Goal: Navigation & Orientation: Find specific page/section

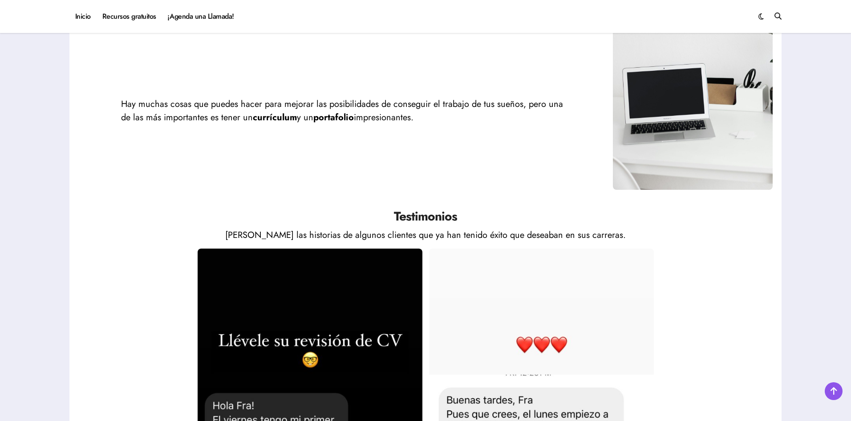
scroll to position [1157, 0]
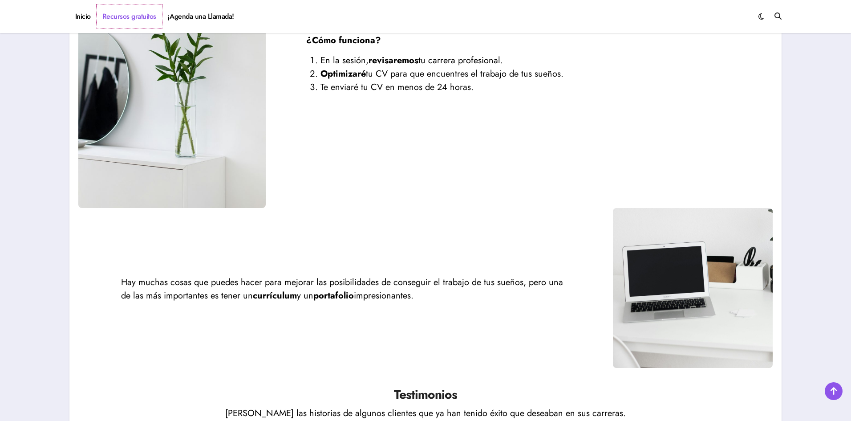
click at [129, 17] on link "Recursos gratuitos" at bounding box center [129, 16] width 65 height 24
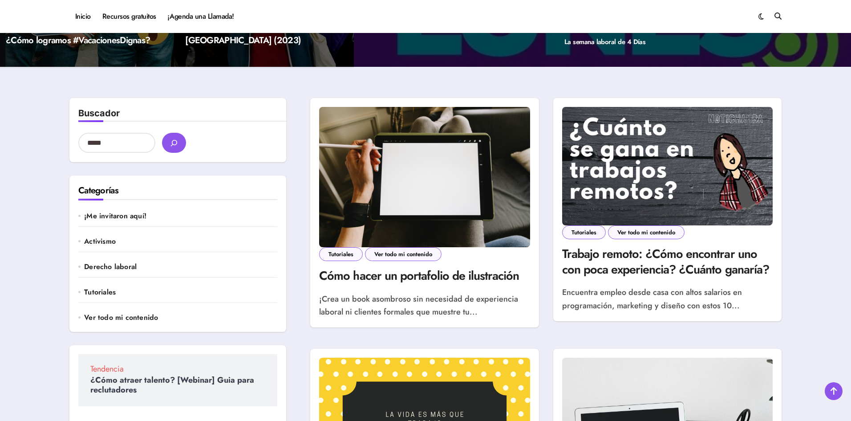
scroll to position [134, 0]
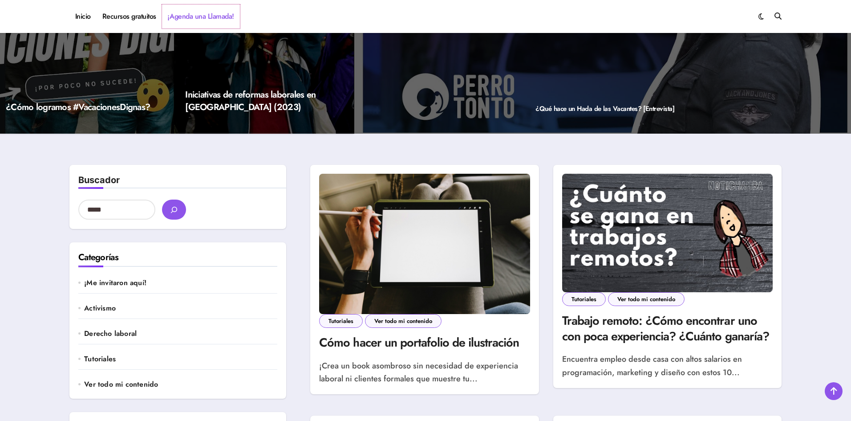
click at [224, 15] on link "¡Agenda una Llamada!" at bounding box center [201, 16] width 78 height 24
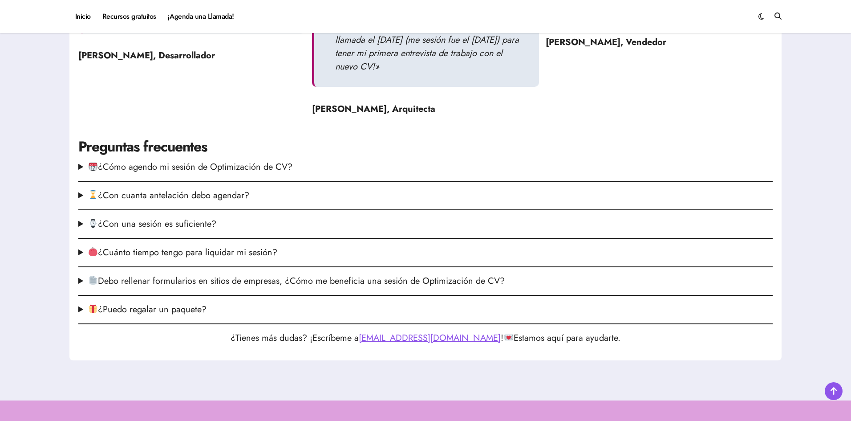
scroll to position [903, 0]
